Goal: Information Seeking & Learning: Learn about a topic

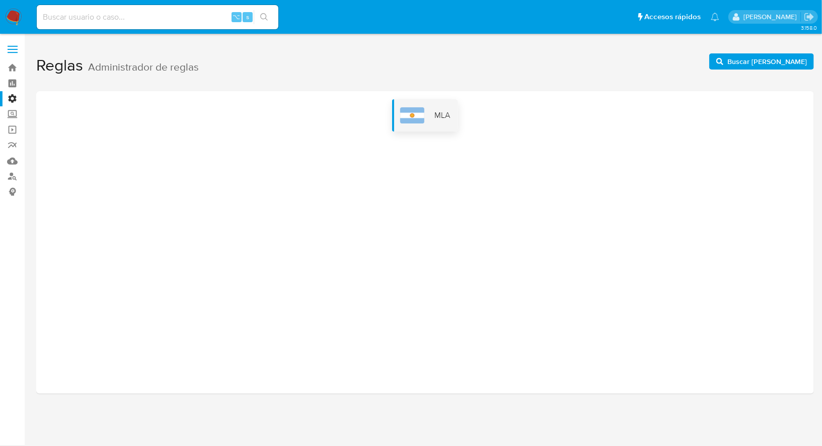
click at [405, 115] on img at bounding box center [412, 115] width 24 height 16
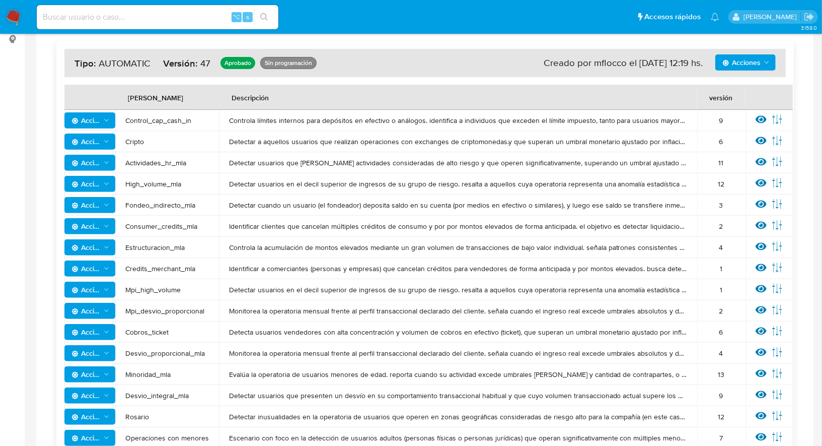
scroll to position [153, 0]
click at [108, 186] on icon "Acciones" at bounding box center [107, 183] width 8 height 8
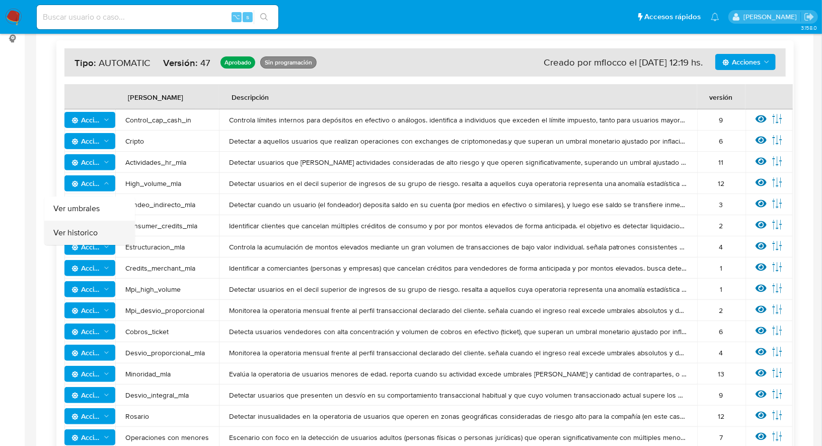
click at [93, 228] on button "Ver historico" at bounding box center [89, 233] width 91 height 24
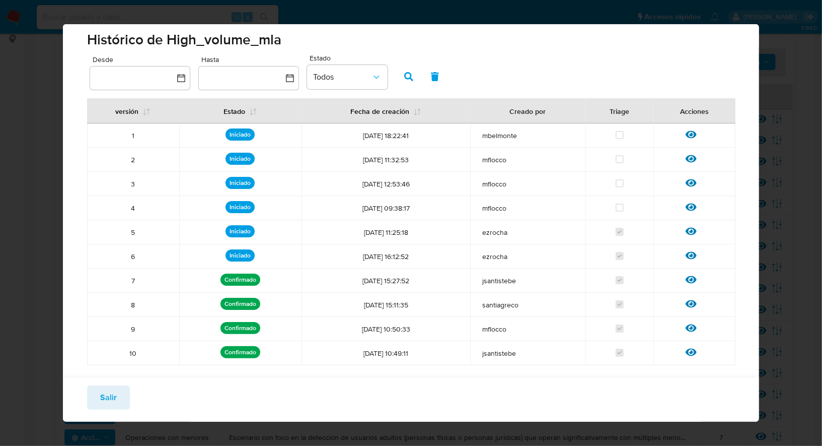
scroll to position [0, 0]
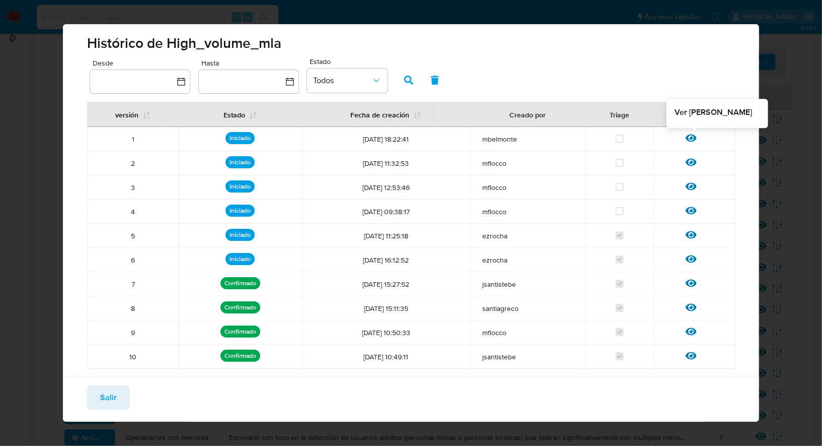
click at [697, 140] on div at bounding box center [695, 141] width 18 height 10
click at [690, 140] on icon at bounding box center [691, 137] width 11 height 11
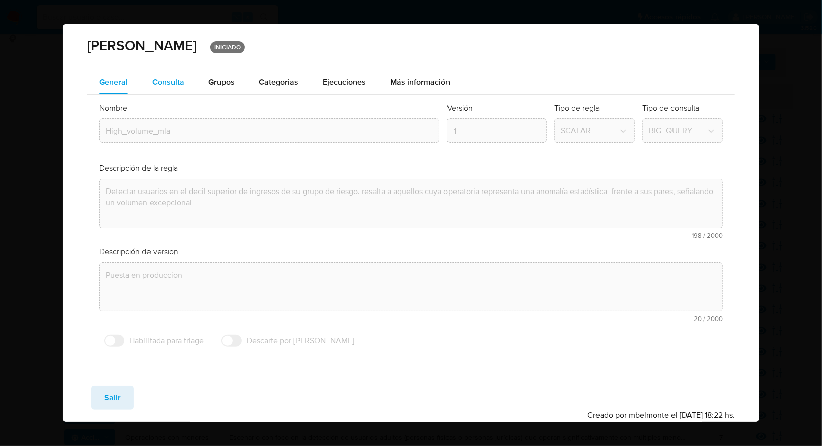
click at [186, 88] on button "Consulta" at bounding box center [168, 82] width 56 height 24
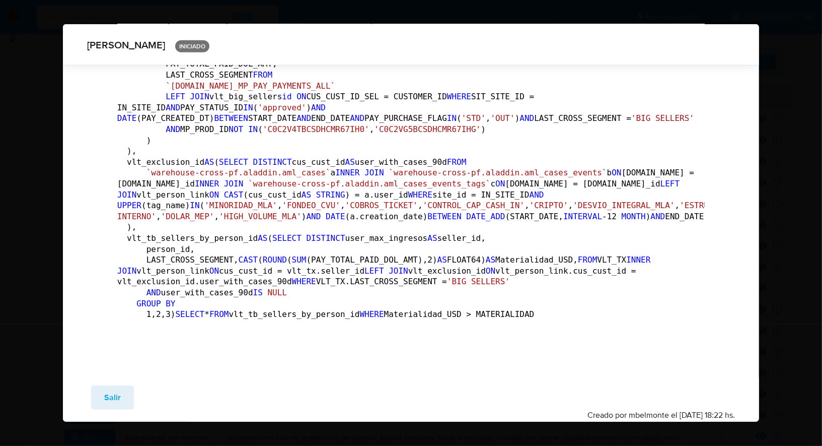
scroll to position [1128, 0]
click at [776, 199] on div "[PERSON_NAME] INICIADO General Consulta Parametros Grupos Categorias Ejecucione…" at bounding box center [411, 223] width 822 height 446
click at [116, 386] on span "Salir" at bounding box center [112, 397] width 17 height 22
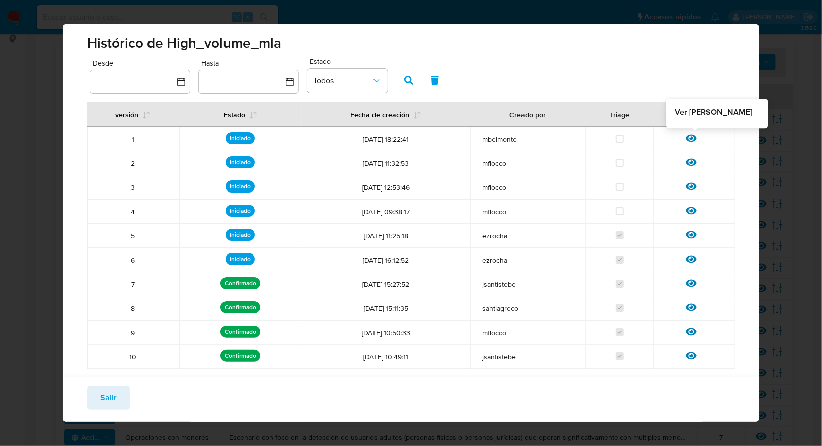
click at [693, 136] on icon at bounding box center [691, 137] width 11 height 11
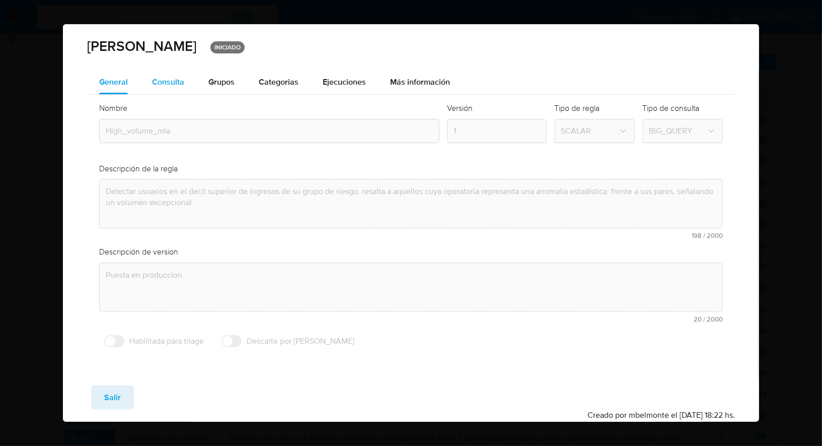
click at [176, 83] on span "Consulta" at bounding box center [168, 82] width 32 height 12
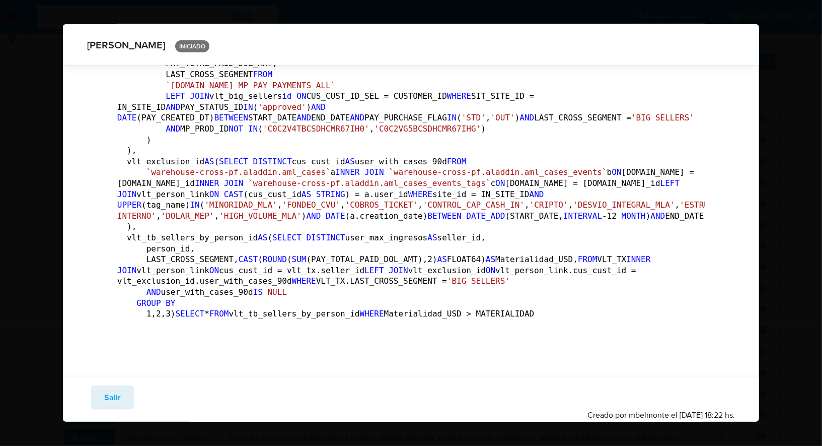
scroll to position [497, 0]
click at [773, 167] on div "[PERSON_NAME] INICIADO General Consulta Parametros Grupos Categorias Ejecucione…" at bounding box center [411, 223] width 822 height 446
click at [119, 391] on span "Salir" at bounding box center [112, 397] width 17 height 22
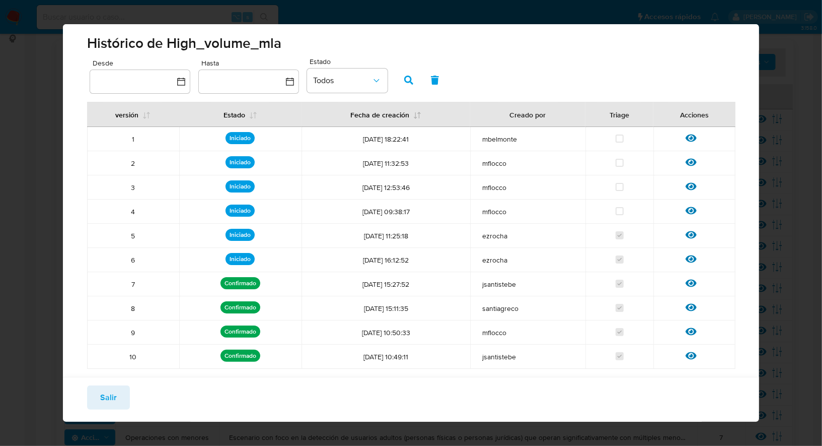
click at [415, 117] on icon at bounding box center [418, 115] width 8 height 8
click at [418, 118] on icon at bounding box center [418, 115] width 7 height 7
click at [418, 117] on icon at bounding box center [418, 115] width 7 height 7
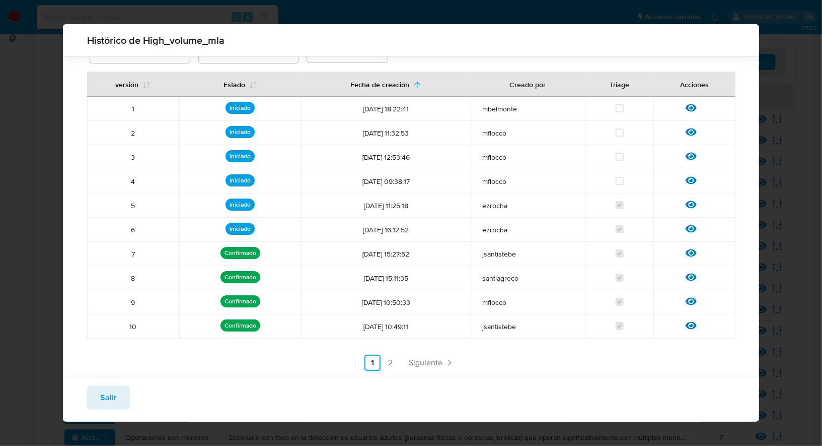
scroll to position [41, 0]
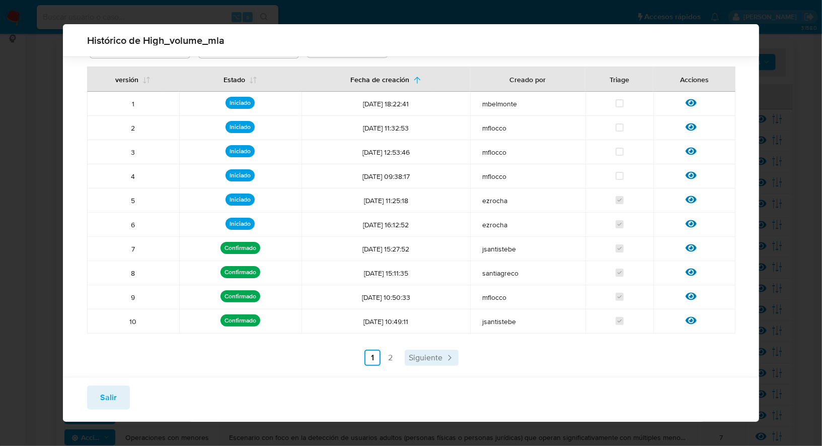
click at [446, 359] on icon "Paginación" at bounding box center [450, 358] width 10 height 10
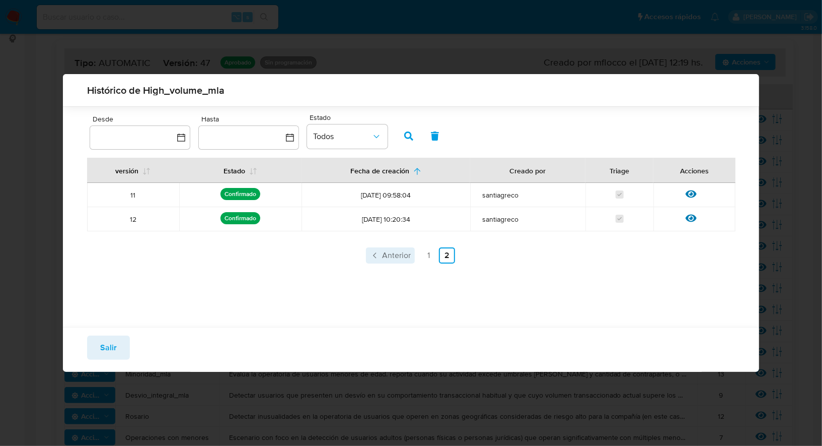
click at [395, 258] on span "Anterior" at bounding box center [396, 255] width 29 height 8
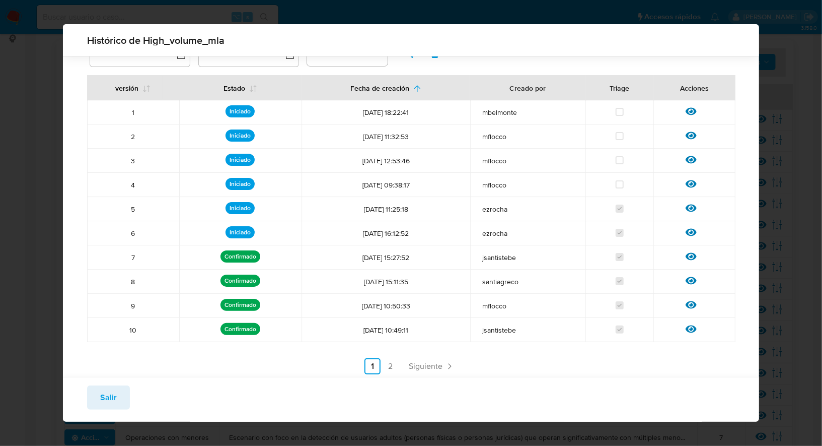
scroll to position [36, 0]
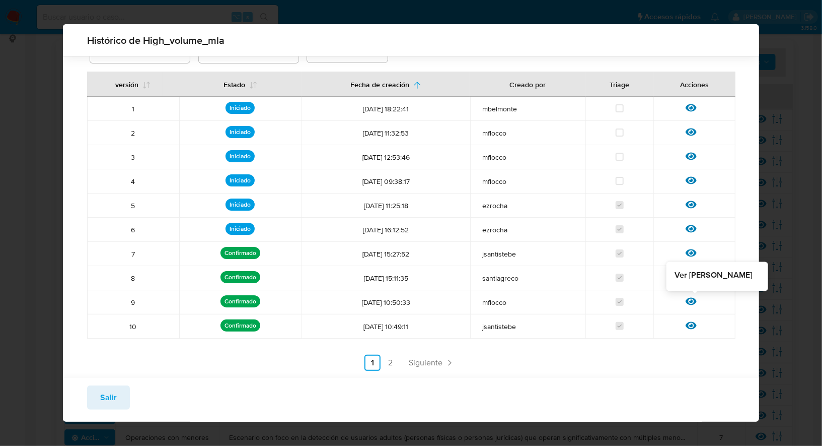
click at [692, 302] on icon at bounding box center [691, 302] width 11 height 8
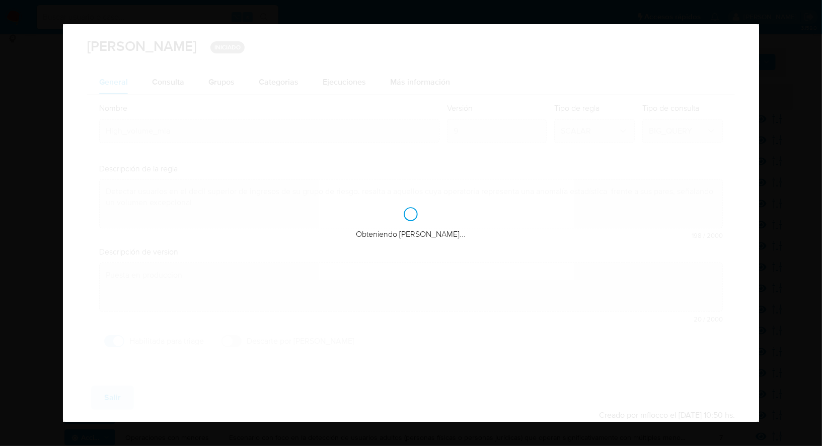
checkbox input "true"
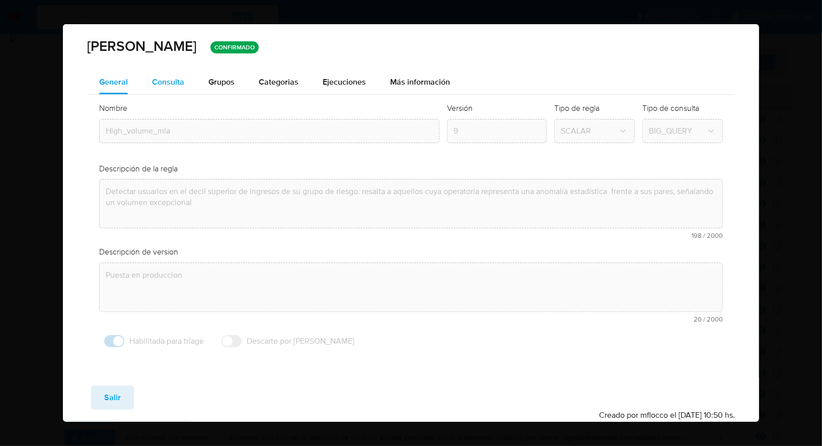
click at [184, 85] on button "Consulta" at bounding box center [168, 82] width 56 height 24
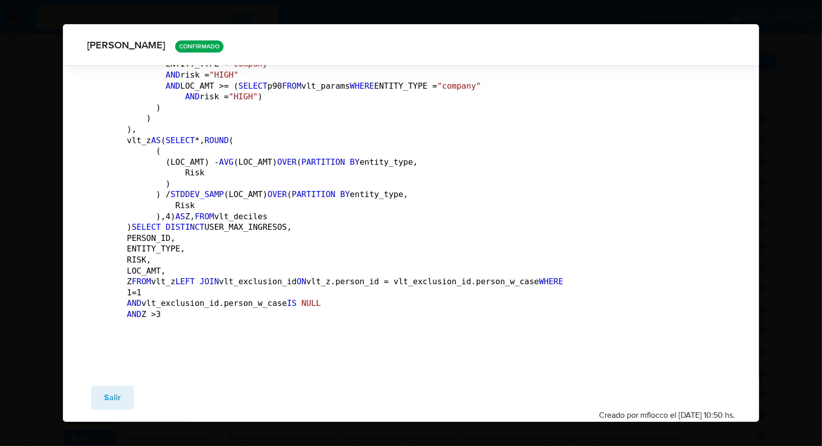
scroll to position [4206, 0]
click at [124, 401] on button "Salir" at bounding box center [112, 397] width 43 height 24
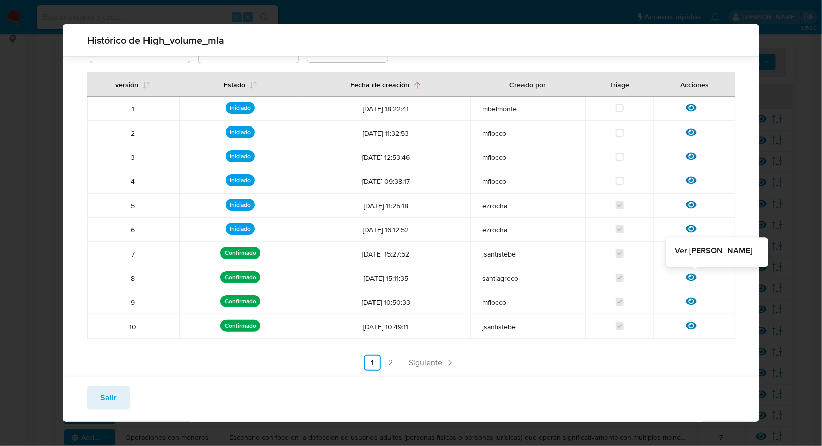
click at [694, 276] on icon at bounding box center [691, 276] width 11 height 11
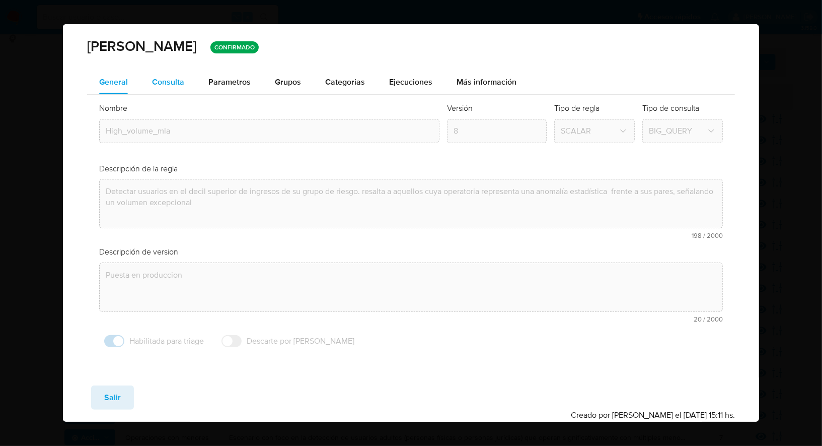
click at [171, 87] on span "Consulta" at bounding box center [168, 82] width 32 height 12
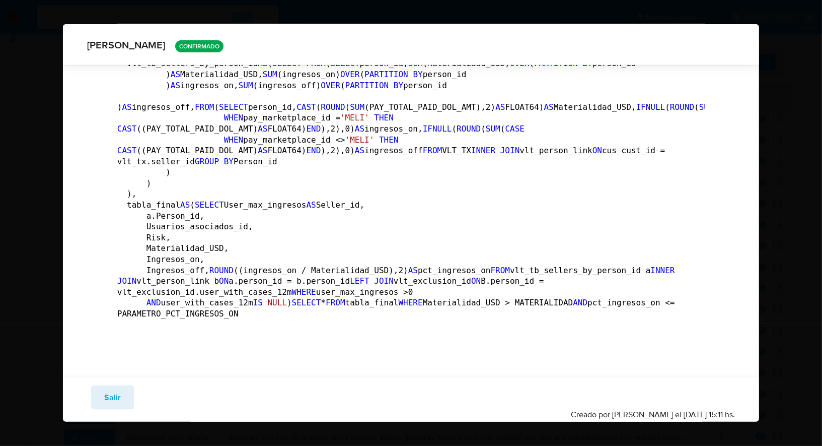
scroll to position [2358, 0]
click at [791, 219] on div "[PERSON_NAME] CONFIRMADO General Consulta Parametros Grupos Categorias Ejecucio…" at bounding box center [411, 223] width 822 height 446
click at [126, 391] on button "Salir" at bounding box center [112, 397] width 43 height 24
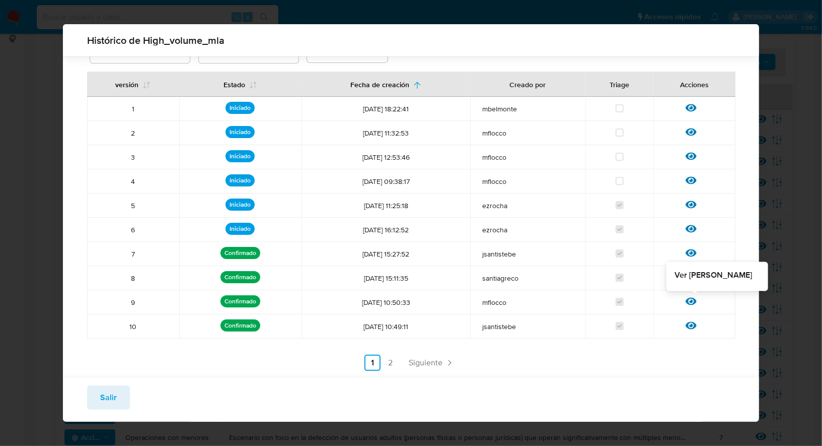
click at [693, 302] on icon at bounding box center [691, 302] width 11 height 8
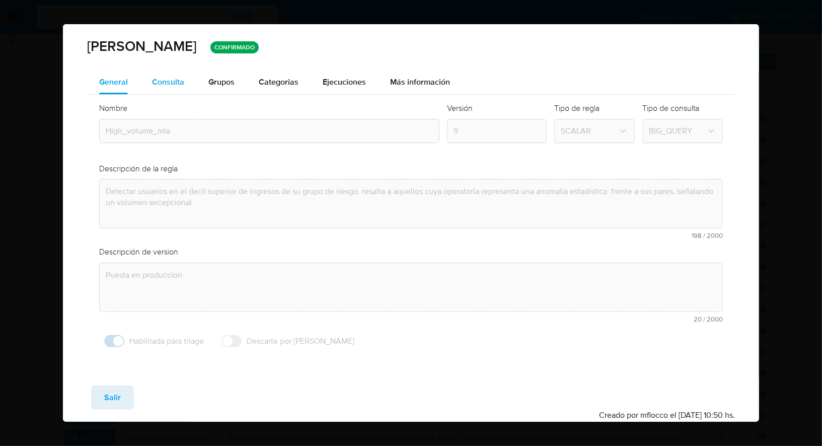
click at [165, 91] on div "Consulta" at bounding box center [168, 82] width 32 height 24
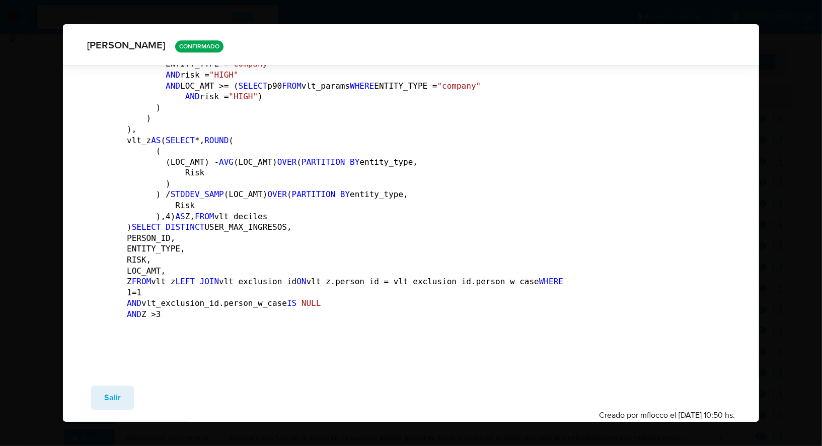
scroll to position [4225, 0]
click at [802, 156] on div "[PERSON_NAME] CONFIRMADO General Consulta Parametros Grupos Categorias Ejecucio…" at bounding box center [411, 223] width 822 height 446
click at [111, 394] on span "Salir" at bounding box center [112, 397] width 17 height 22
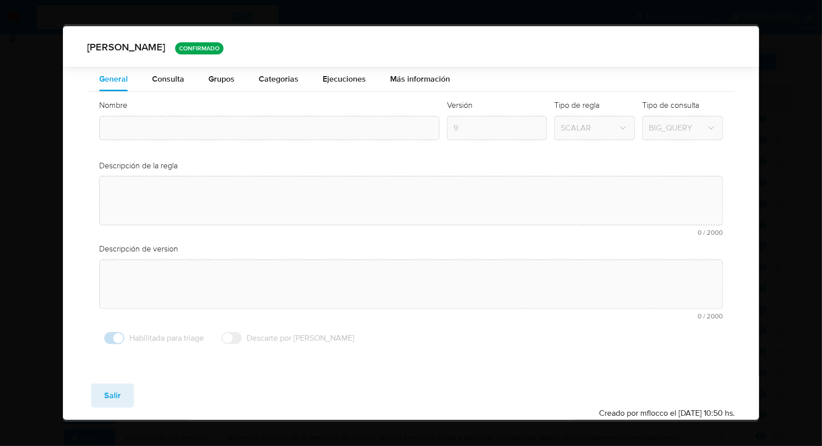
type textarea "Detectar usuarios en el decil superior de ingresos de su grupo de riesgo. resal…"
type input "High_volume_mla"
type textarea "Puesta en produccion"
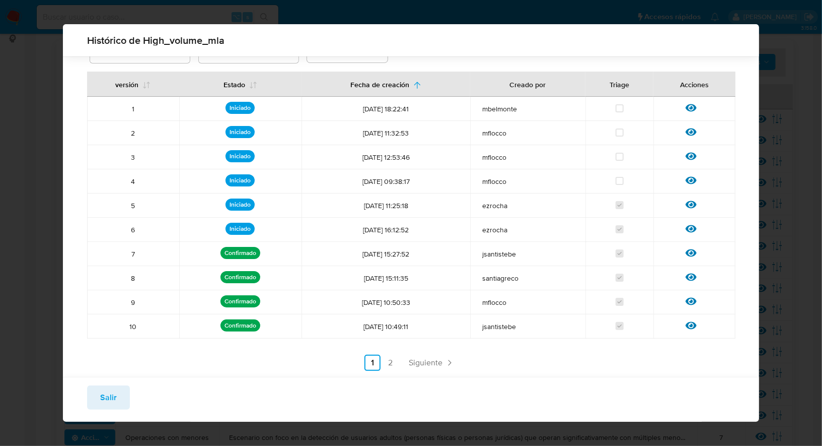
click at [692, 300] on icon at bounding box center [691, 302] width 11 height 8
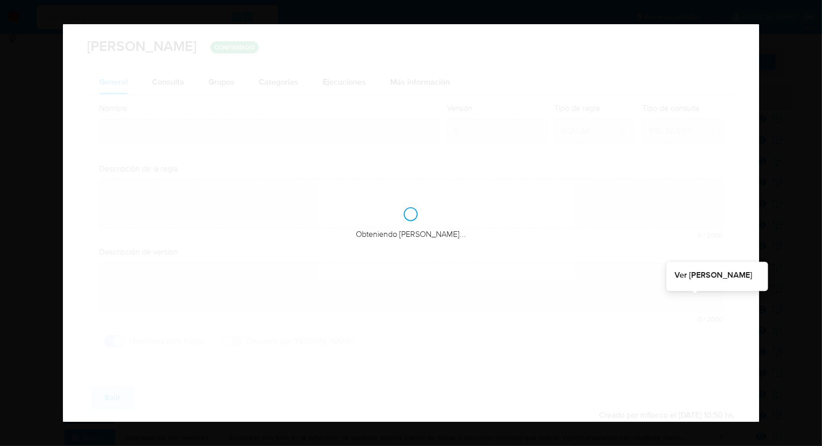
type input "High_volume_mla"
type textarea "Detectar usuarios en el decil superior de ingresos de su grupo de riesgo. resal…"
type textarea "Puesta en produccion"
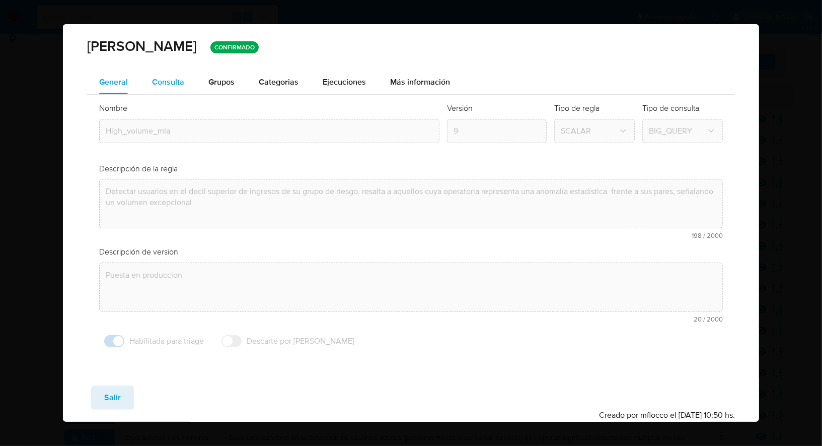
click at [165, 88] on div "Consulta" at bounding box center [168, 82] width 32 height 24
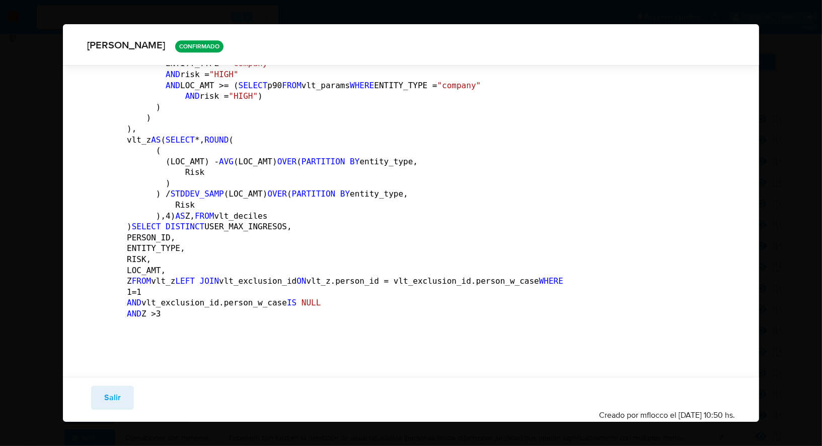
scroll to position [4225, 0]
click at [103, 394] on button "Salir" at bounding box center [112, 397] width 43 height 24
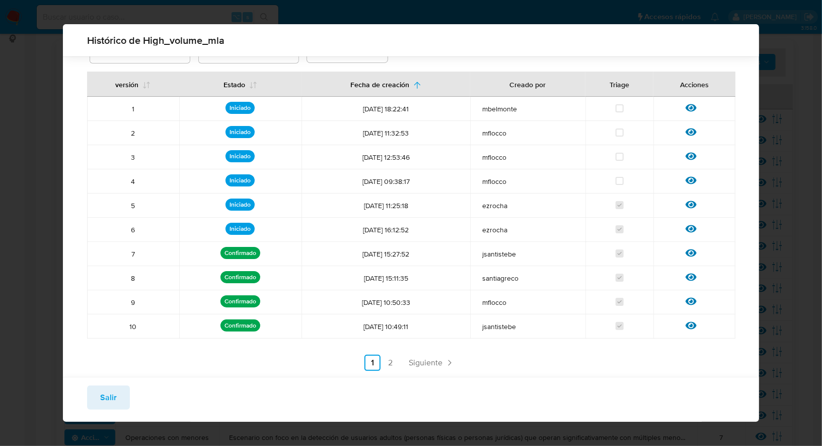
click at [114, 395] on span "Salir" at bounding box center [108, 397] width 17 height 22
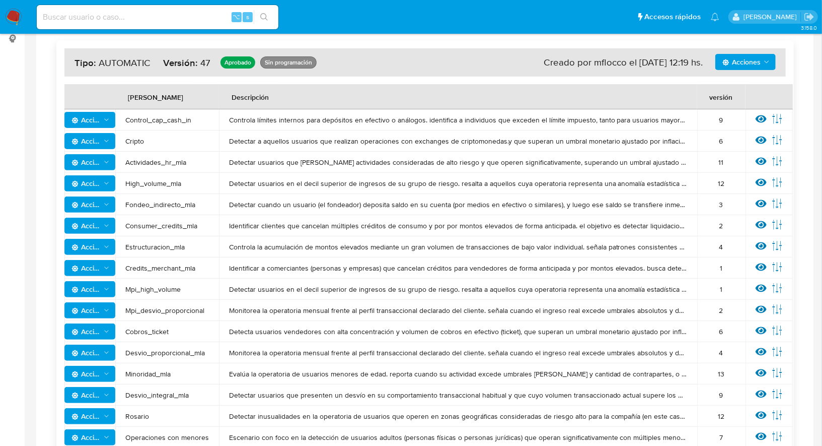
click at [99, 180] on span "Acciones" at bounding box center [86, 183] width 29 height 16
click at [722, 183] on div "12" at bounding box center [722, 183] width 28 height 9
click at [757, 183] on icon at bounding box center [761, 183] width 11 height 8
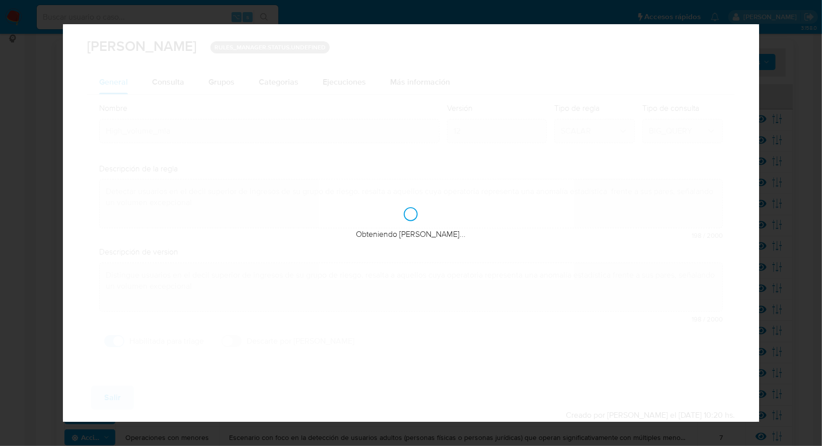
checkbox input "true"
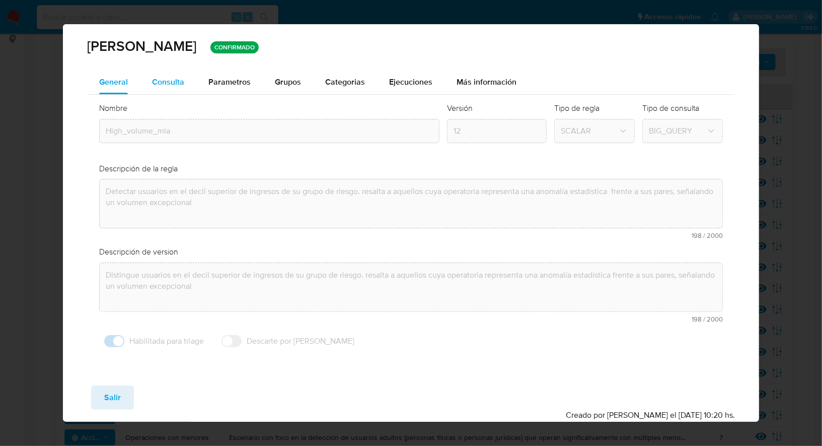
click at [185, 76] on button "Consulta" at bounding box center [168, 82] width 56 height 24
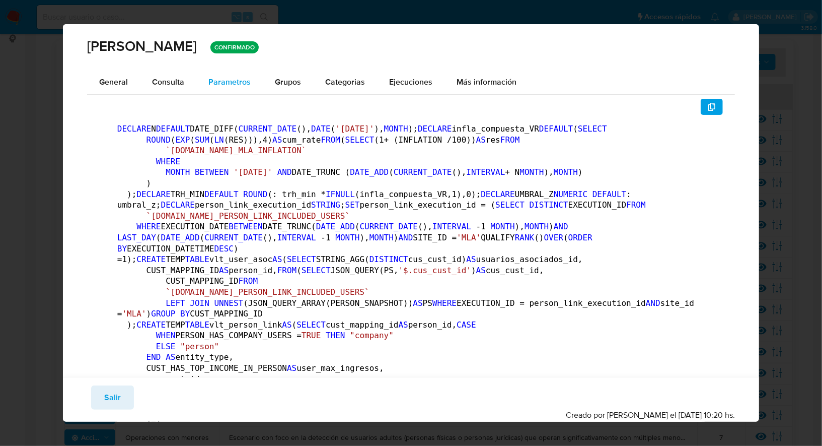
click at [233, 78] on span "Parametros" at bounding box center [230, 82] width 42 height 12
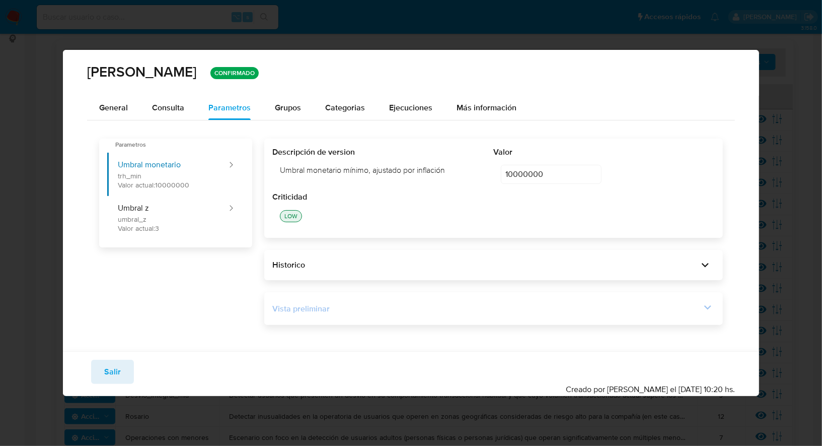
click at [422, 313] on div "Vista preliminar" at bounding box center [486, 308] width 429 height 11
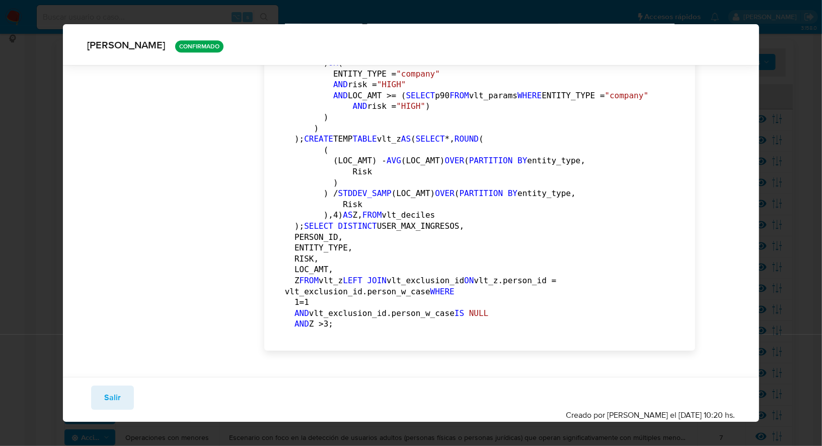
scroll to position [4642, 0]
click at [121, 396] on button "Salir" at bounding box center [112, 397] width 43 height 24
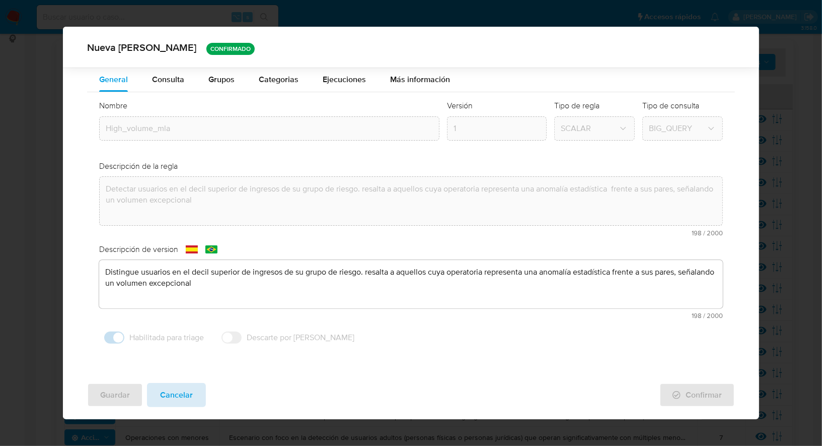
scroll to position [0, 0]
